Goal: Information Seeking & Learning: Stay updated

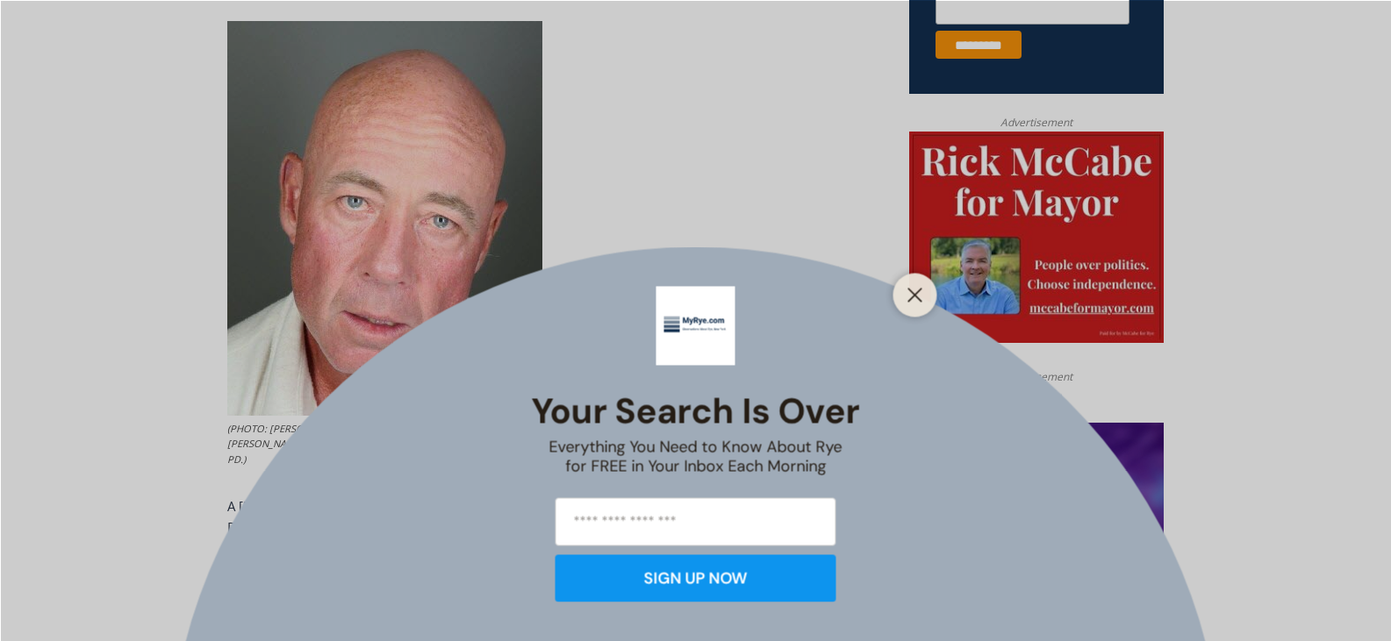
scroll to position [760, 0]
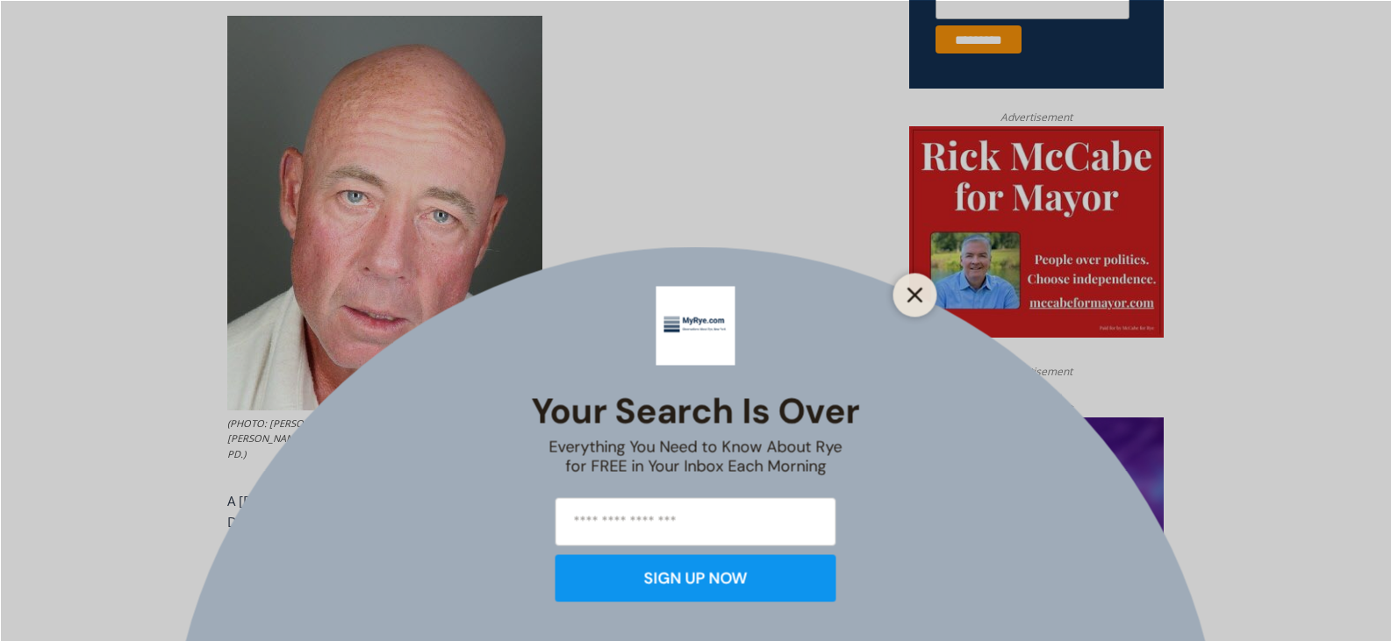
click at [908, 301] on line "Close" at bounding box center [914, 295] width 12 height 12
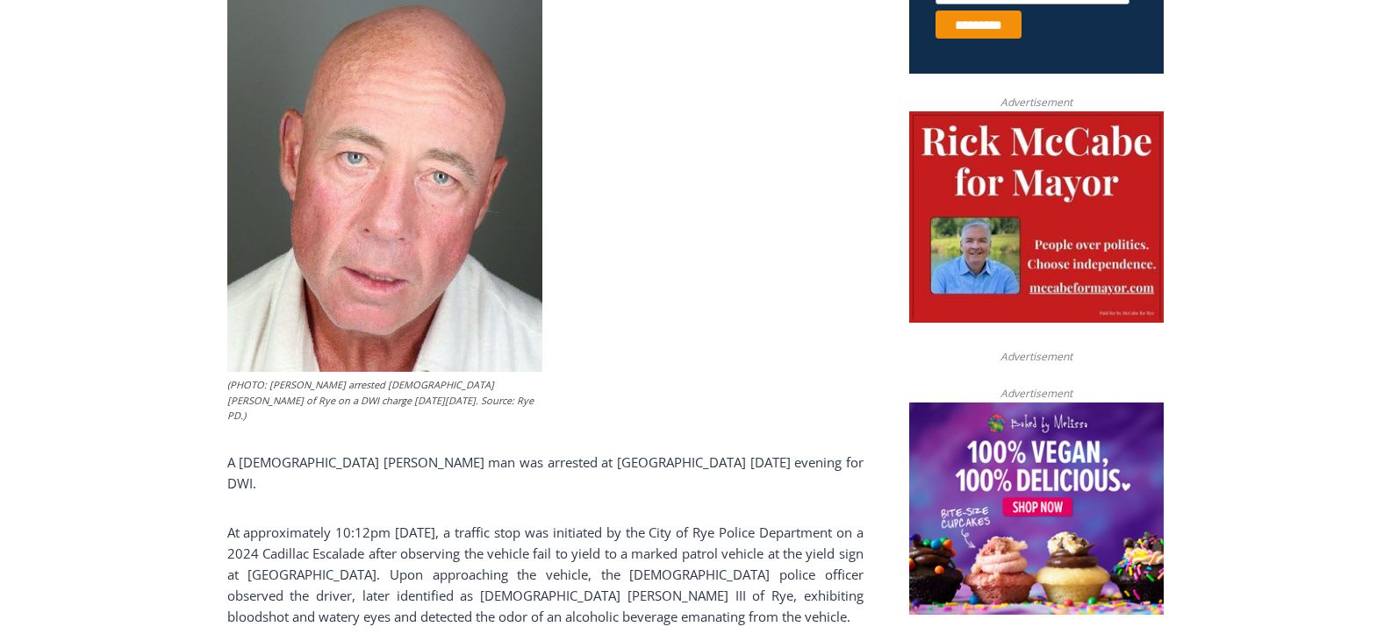
scroll to position [848, 0]
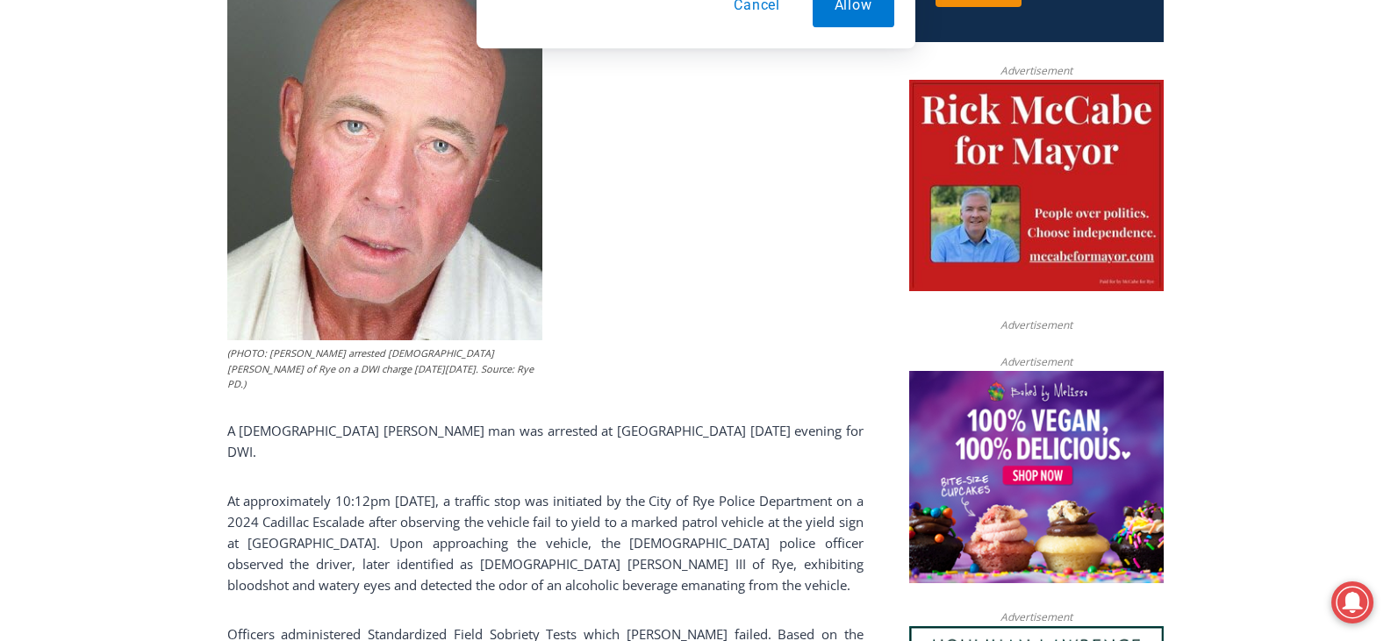
click at [752, 120] on button "Cancel" at bounding box center [757, 113] width 90 height 44
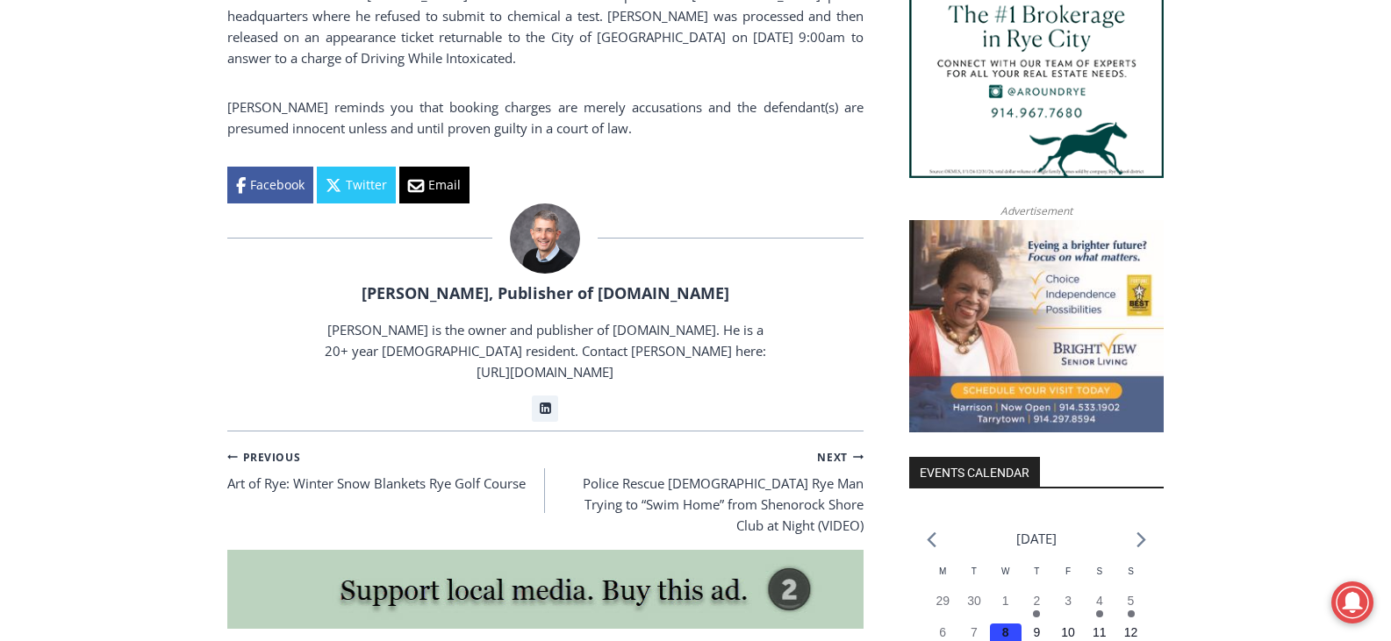
scroll to position [1549, 0]
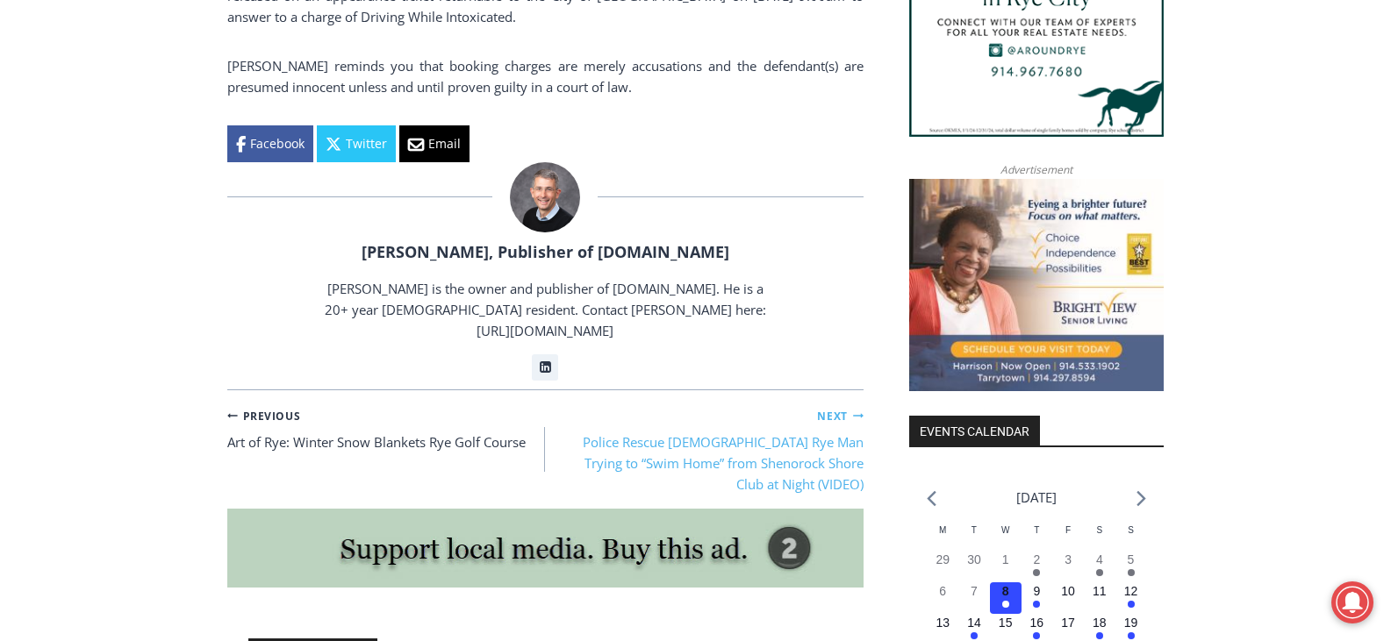
click at [637, 404] on link "Next Continue Police Rescue [DEMOGRAPHIC_DATA] Rye Man Trying to “Swim Home” fr…" at bounding box center [704, 449] width 318 height 91
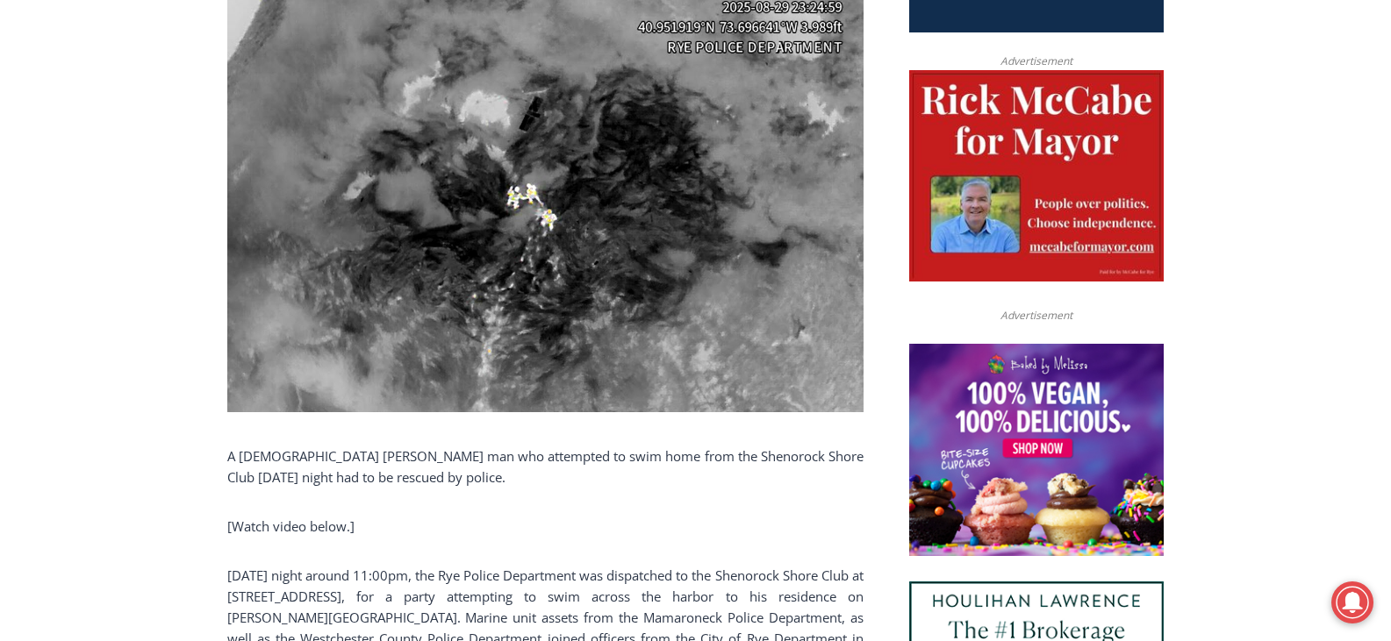
scroll to position [844, 0]
